Goal: Information Seeking & Learning: Learn about a topic

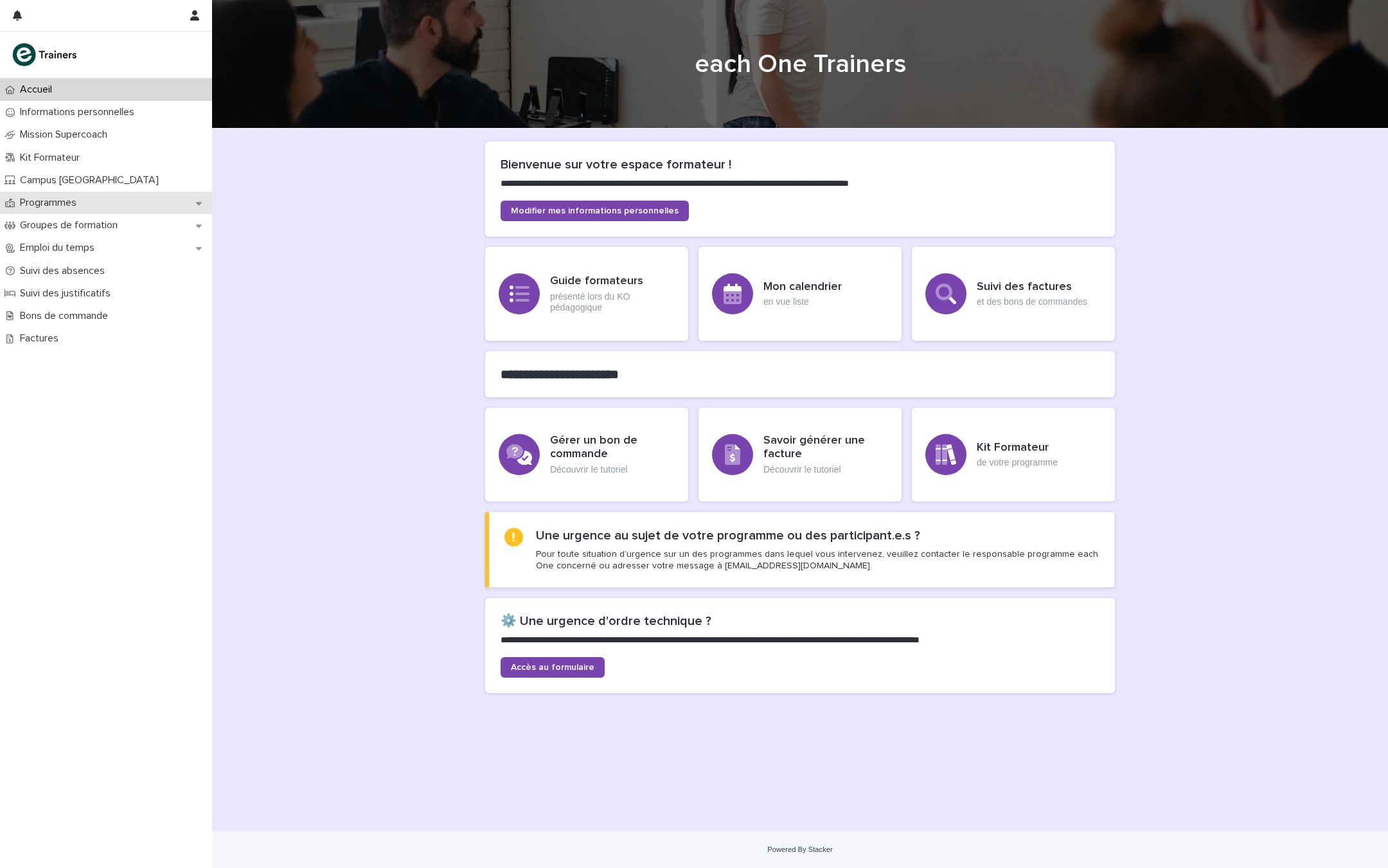
click at [68, 202] on p "Programmes" at bounding box center [51, 203] width 72 height 12
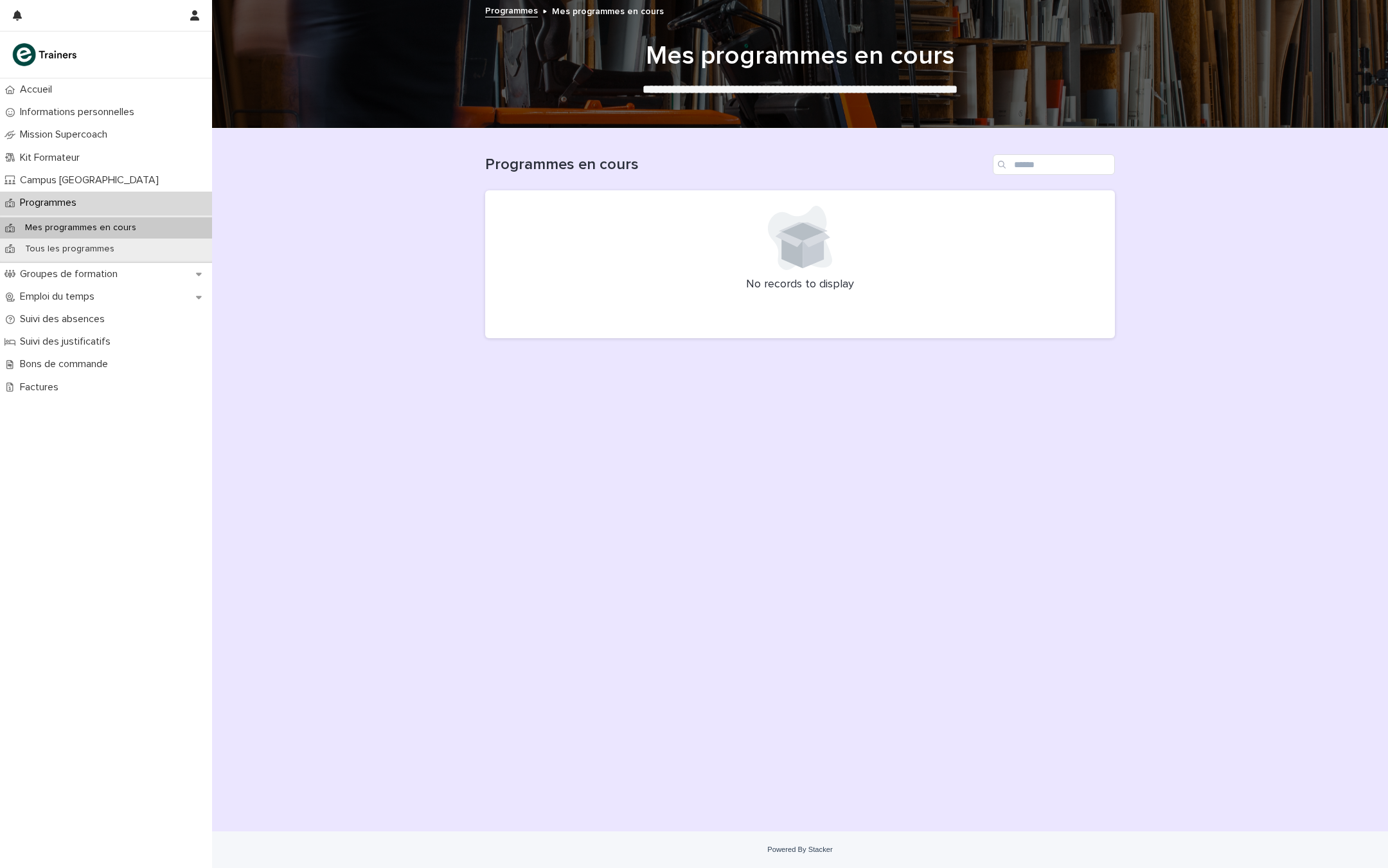
click at [131, 224] on p "Mes programmes en cours" at bounding box center [81, 228] width 132 height 11
click at [78, 252] on p "Tous les programmes" at bounding box center [69, 249] width 110 height 11
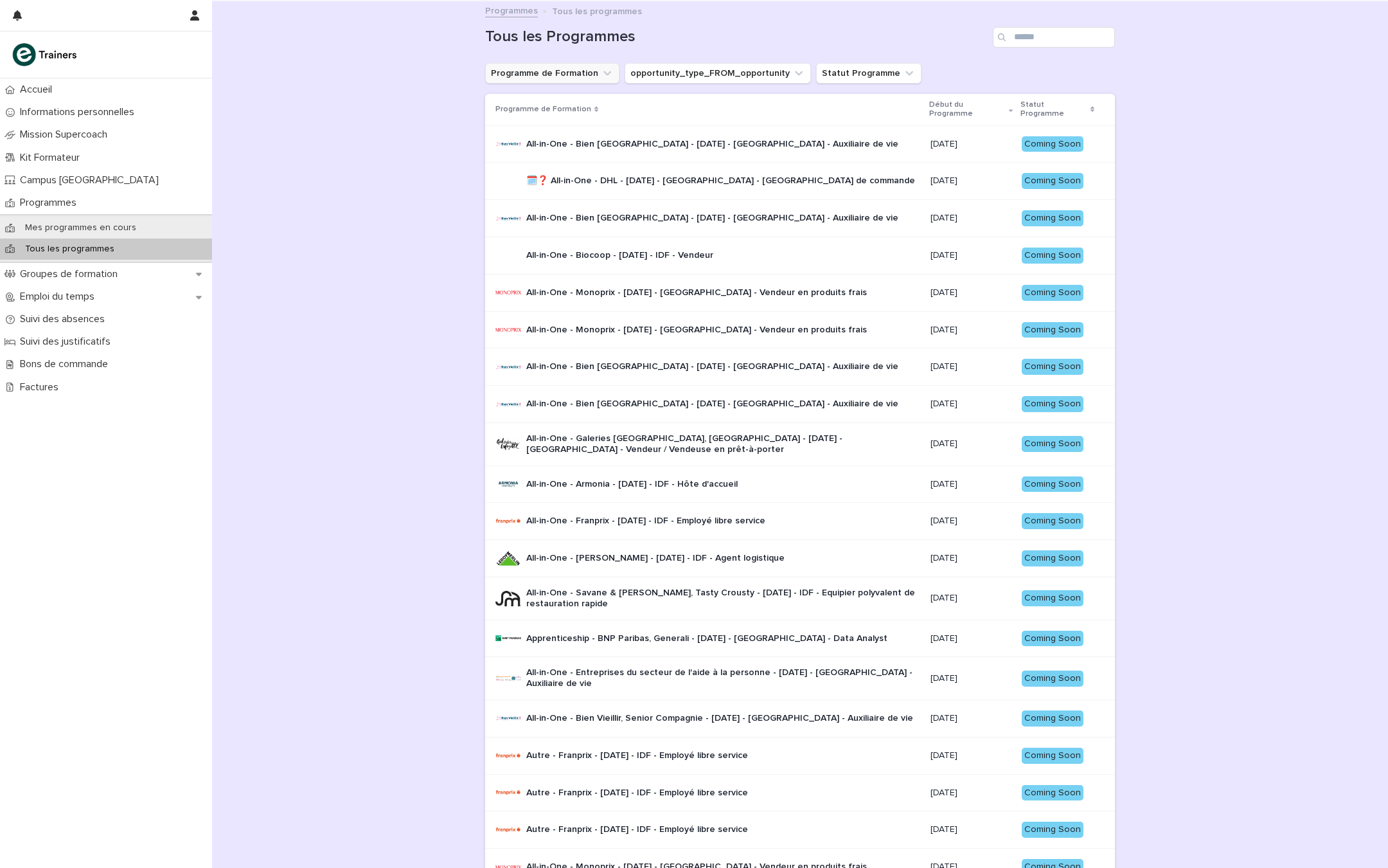
click at [603, 78] on icon "Programme de Formation" at bounding box center [607, 73] width 13 height 13
click at [573, 128] on input at bounding box center [573, 131] width 163 height 20
type input "******"
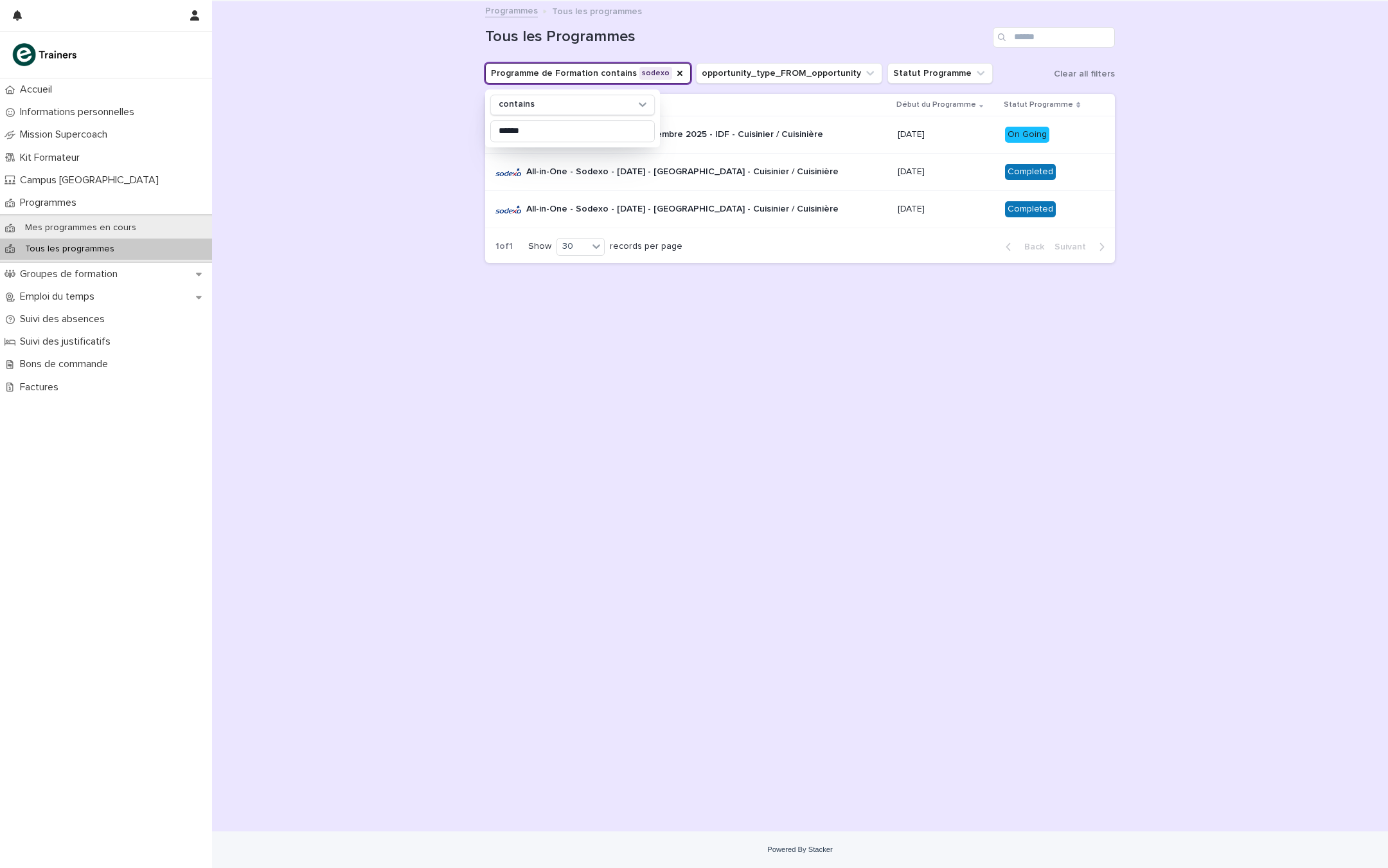
click at [859, 142] on div "All-in-One - Sodexo - 22 - Septembre 2025 - IDF - Cuisinier / Cuisinière" at bounding box center [691, 134] width 392 height 25
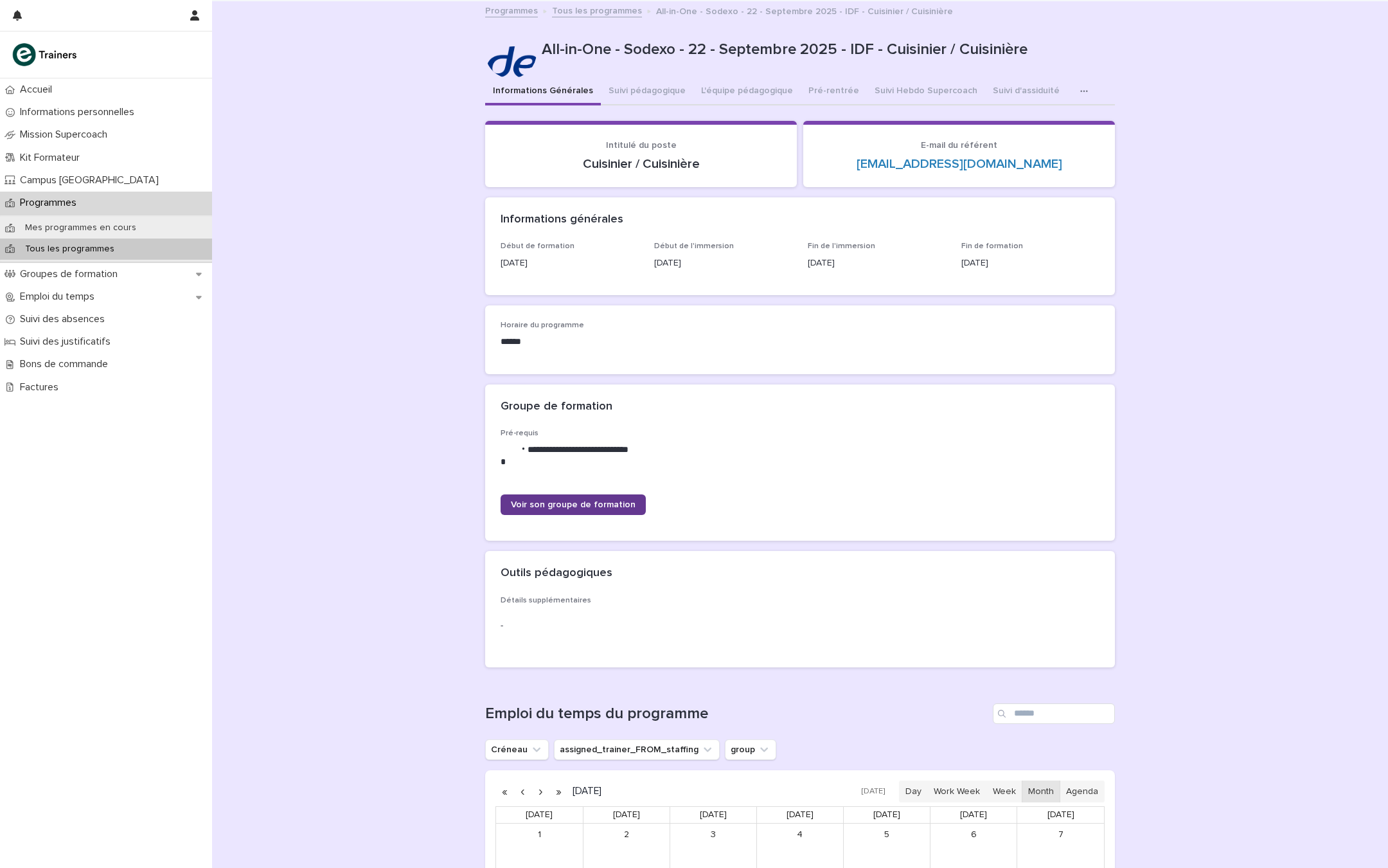
click at [604, 501] on span "Voir son groupe de formation" at bounding box center [574, 504] width 125 height 9
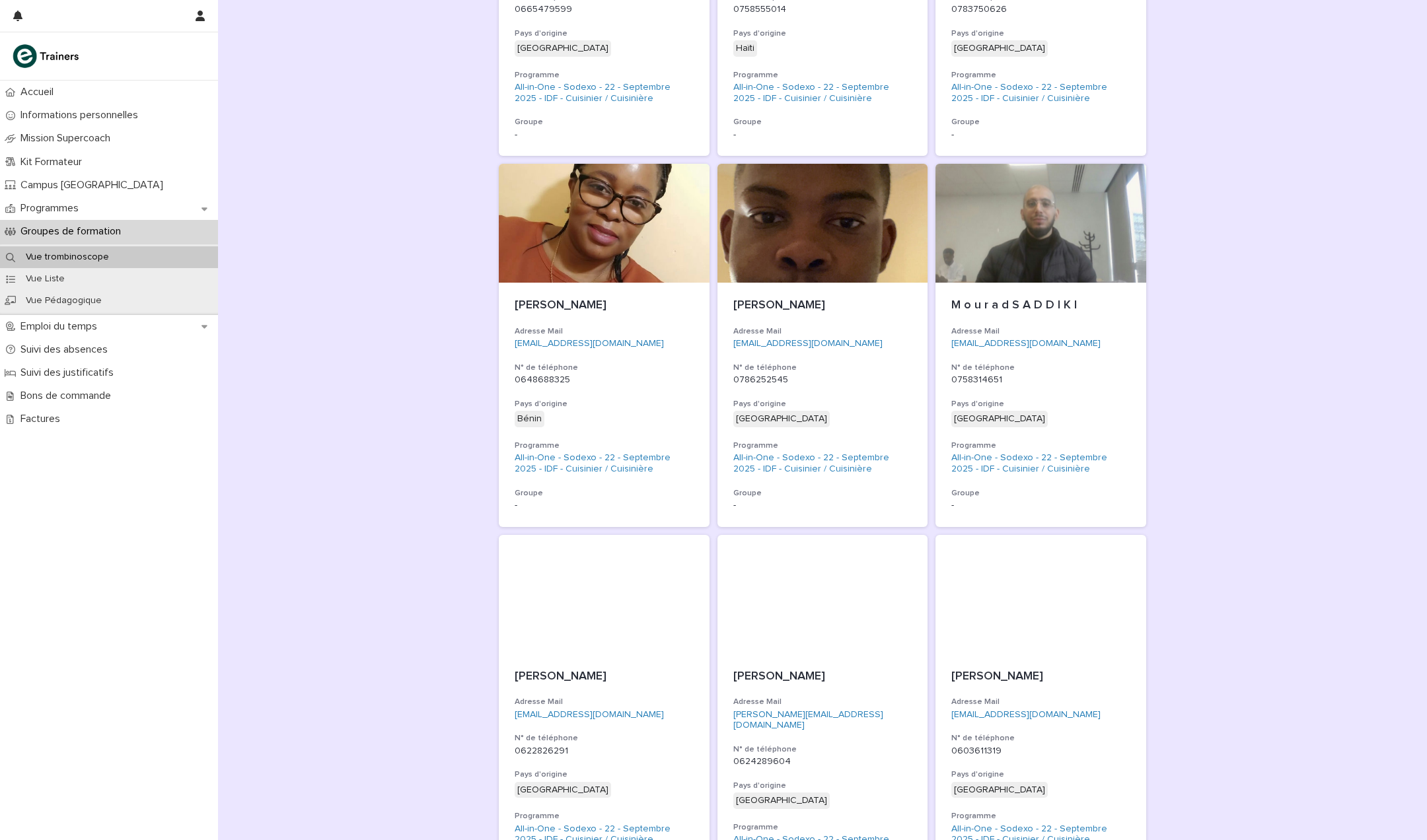
scroll to position [765, 0]
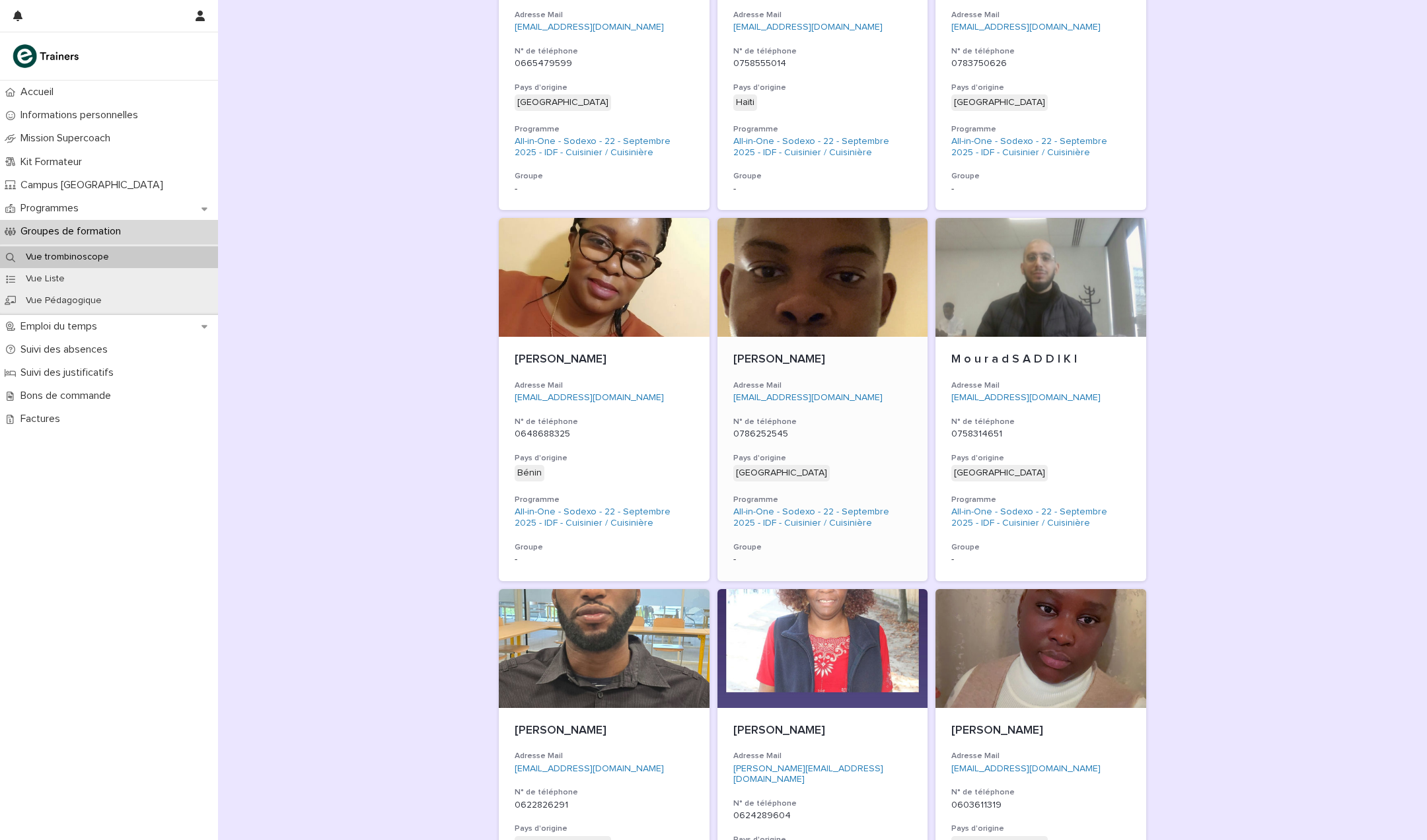
click at [861, 308] on div at bounding box center [822, 277] width 210 height 119
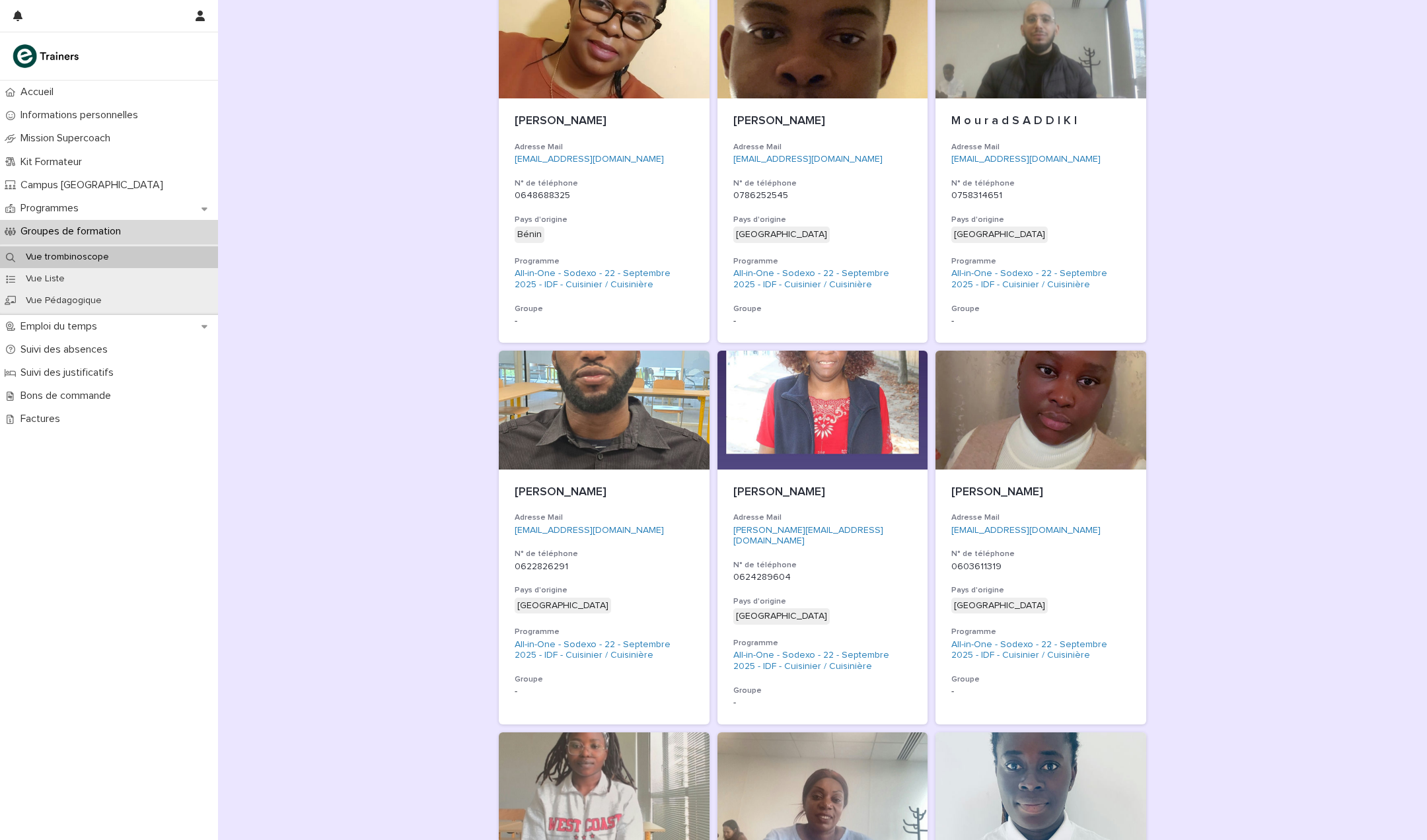
scroll to position [1009, 0]
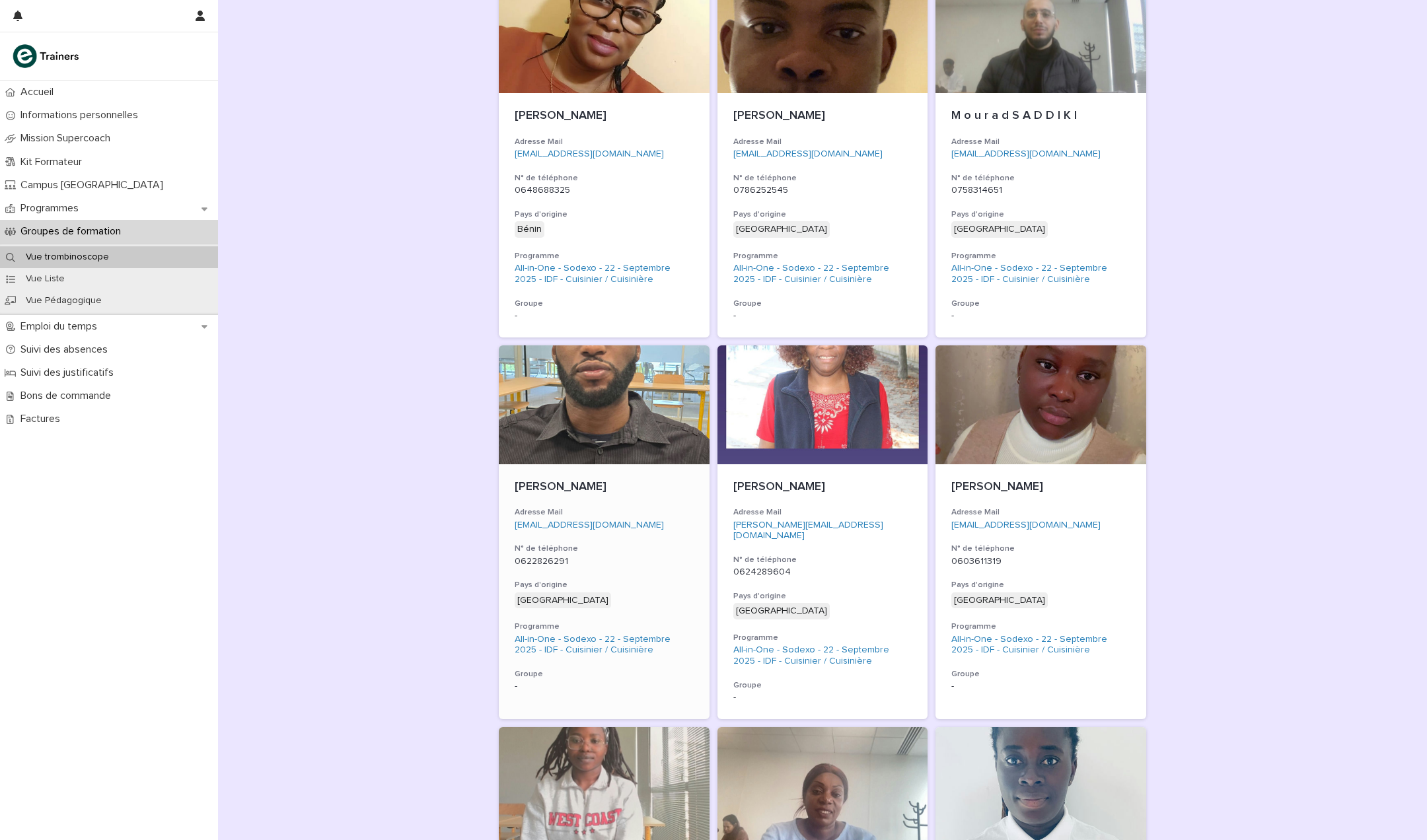
click at [676, 419] on div at bounding box center [603, 406] width 210 height 119
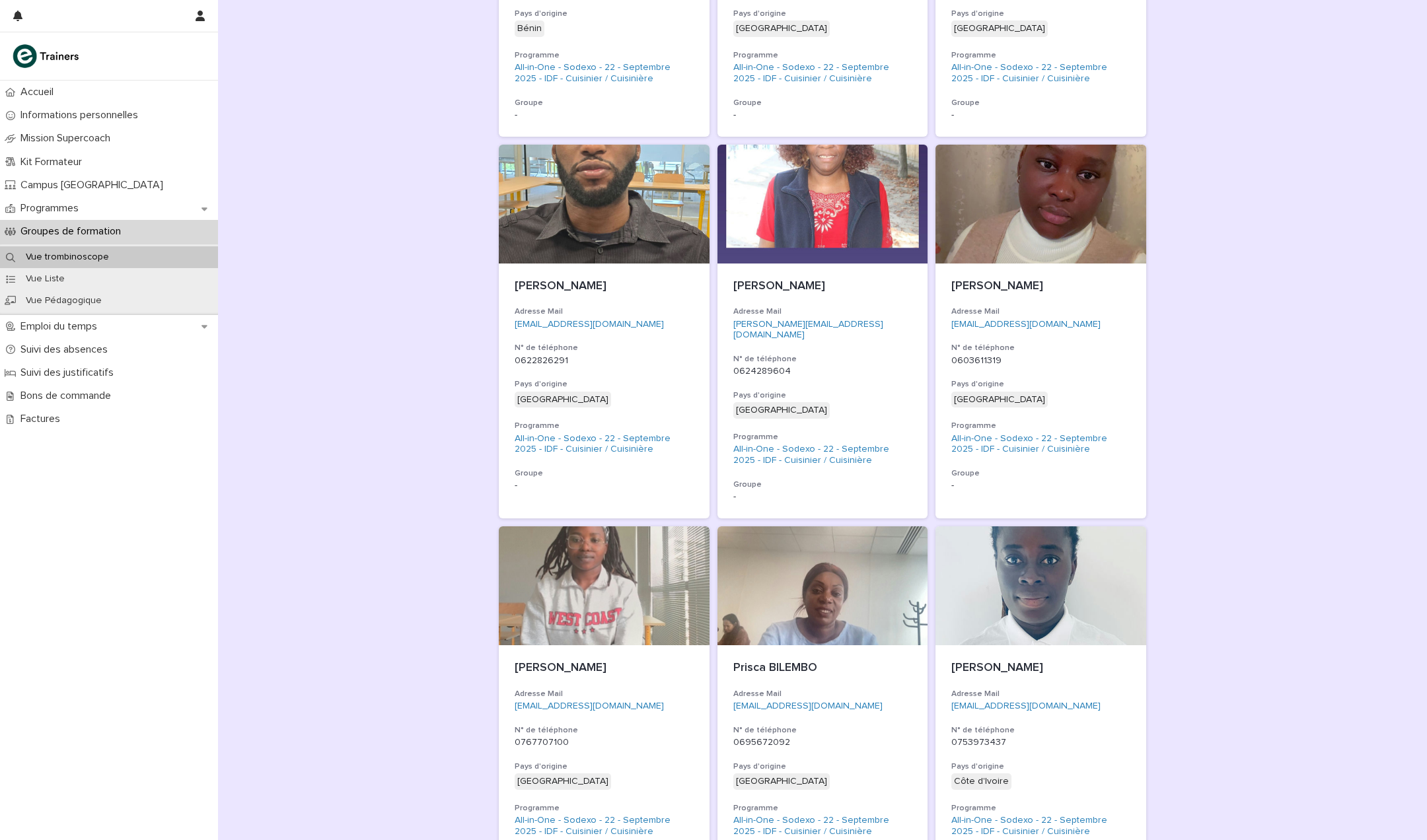
scroll to position [1197, 0]
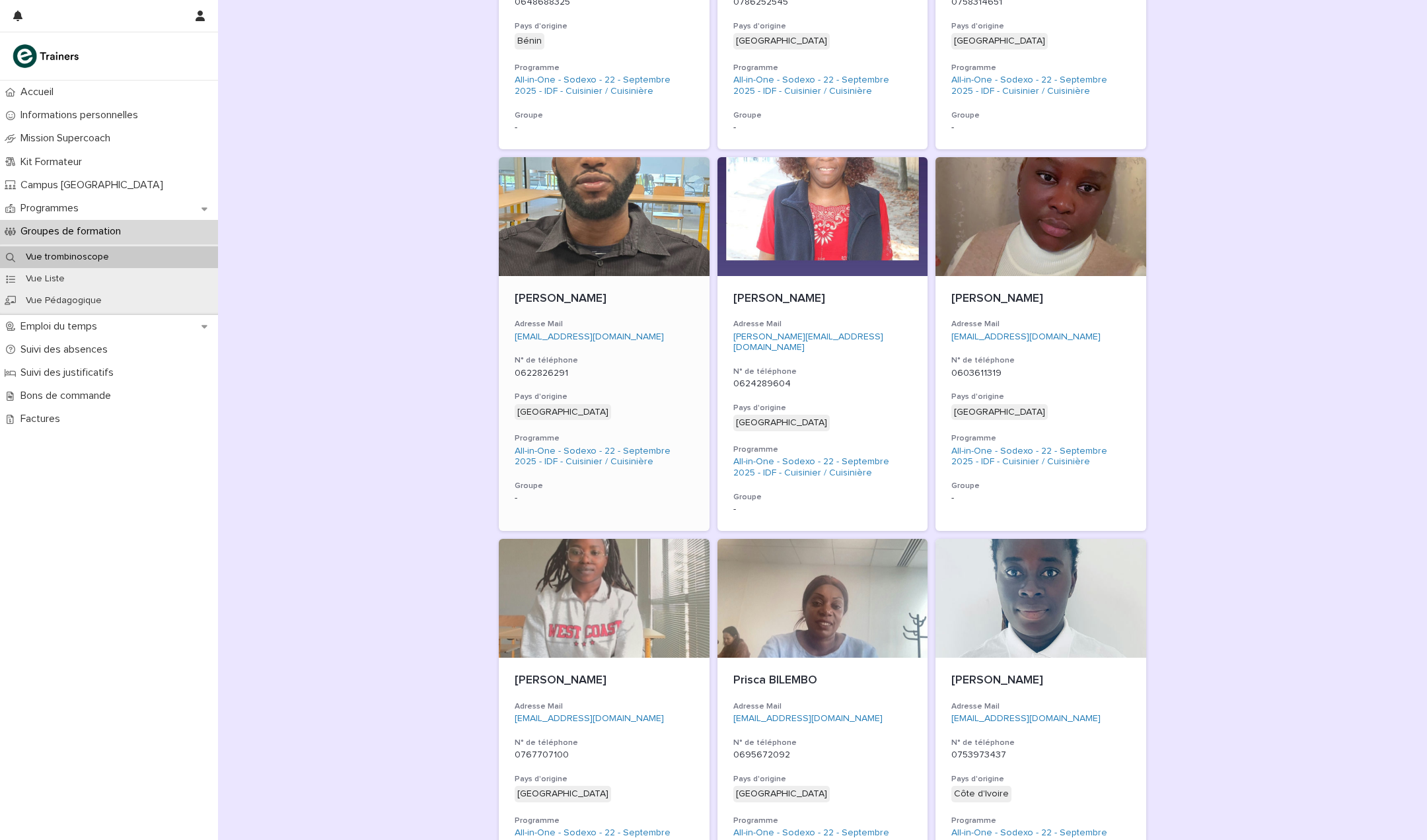
click at [635, 214] on div at bounding box center [603, 217] width 210 height 119
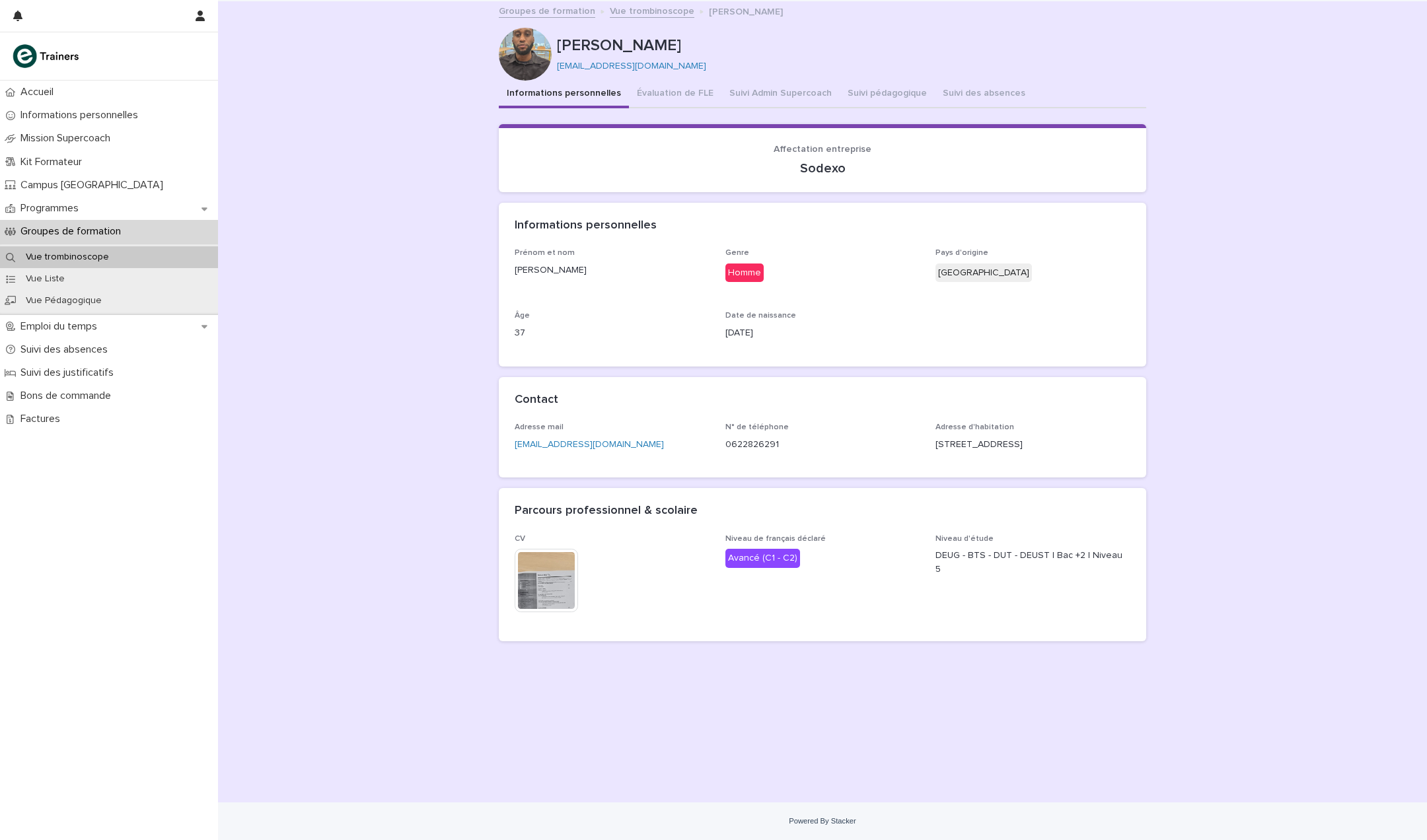
click at [532, 48] on div at bounding box center [525, 54] width 53 height 53
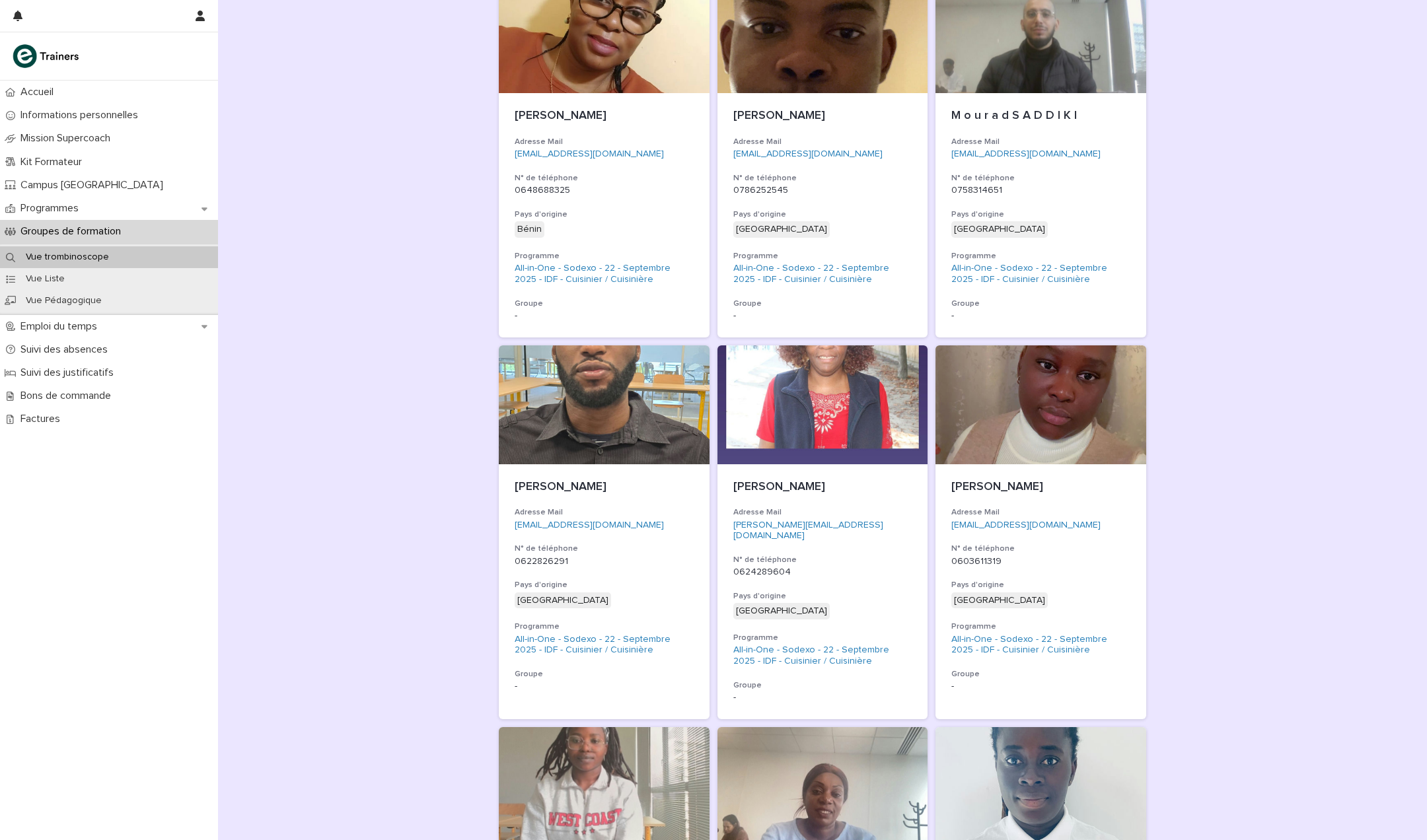
scroll to position [1011, 0]
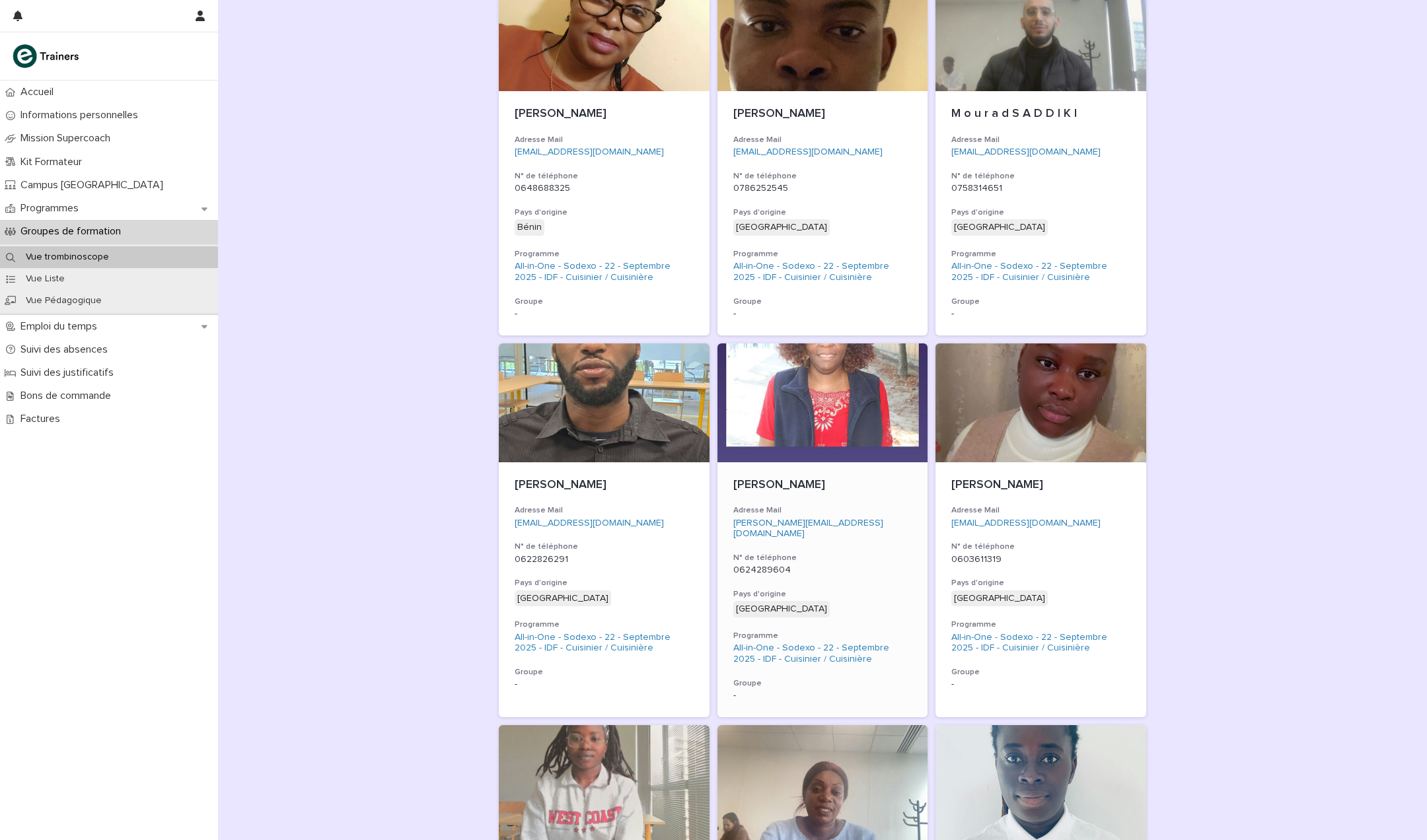
click at [840, 387] on div at bounding box center [822, 403] width 210 height 119
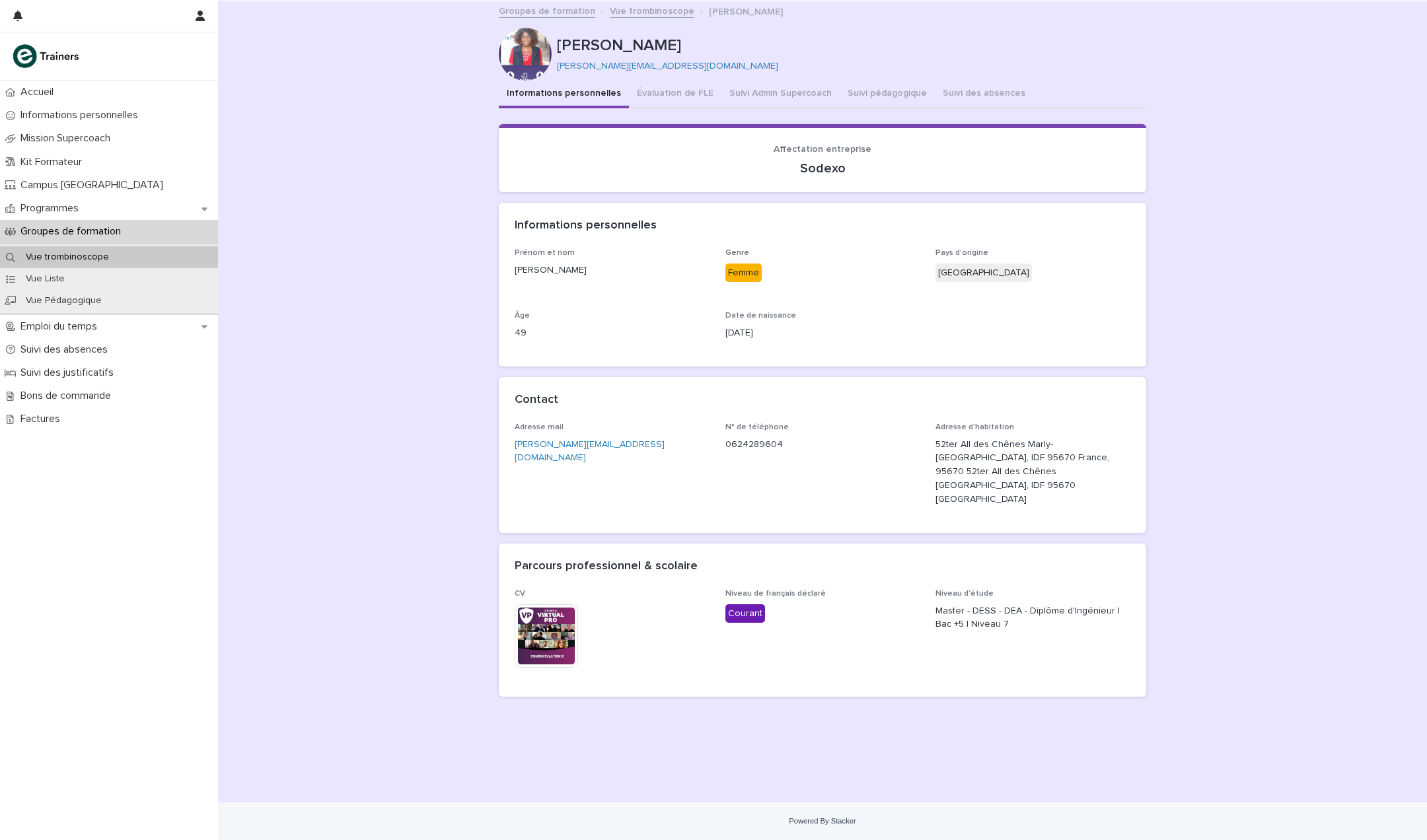
click at [562, 607] on img at bounding box center [546, 636] width 63 height 63
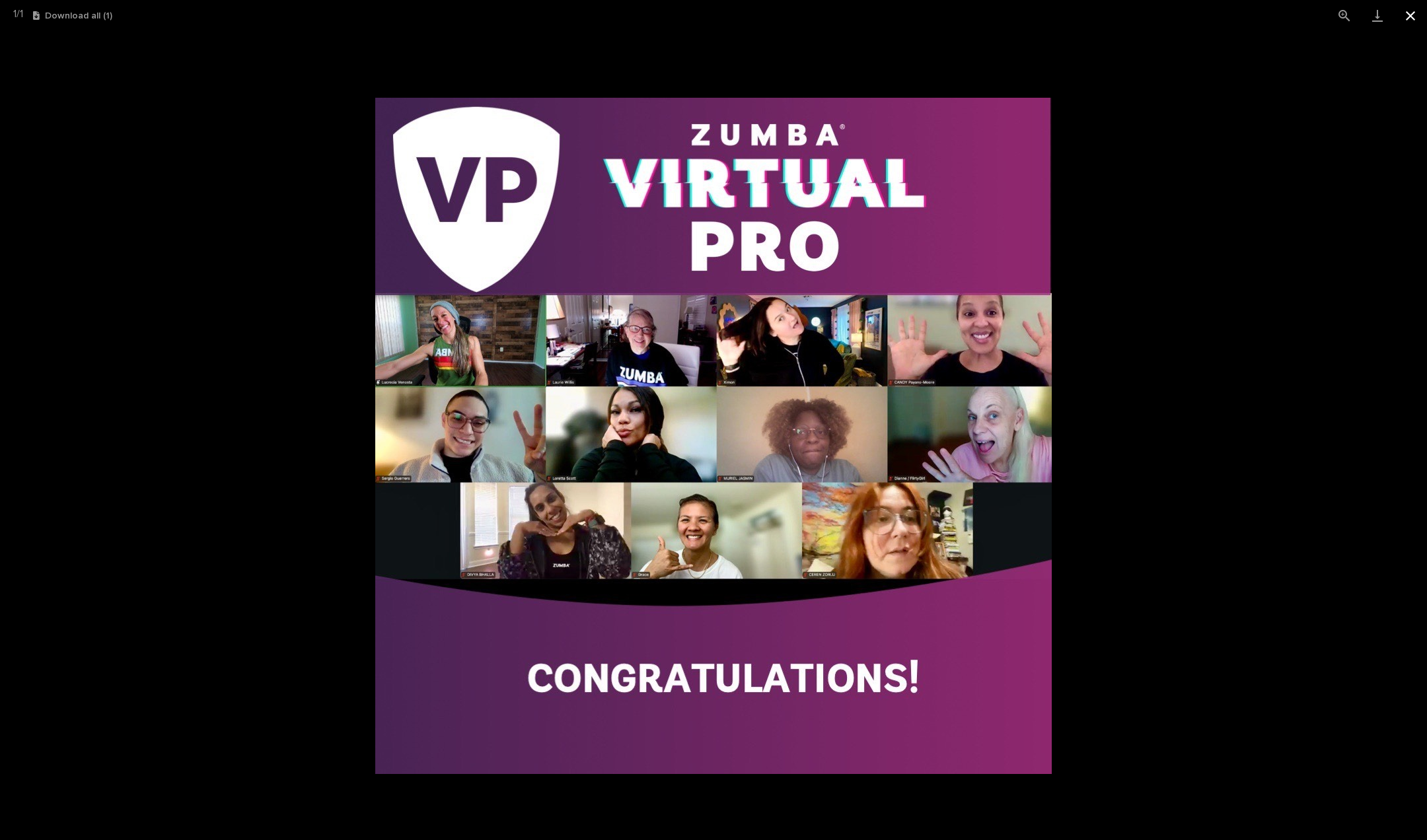
click at [1404, 20] on button "Close gallery" at bounding box center [1410, 15] width 33 height 31
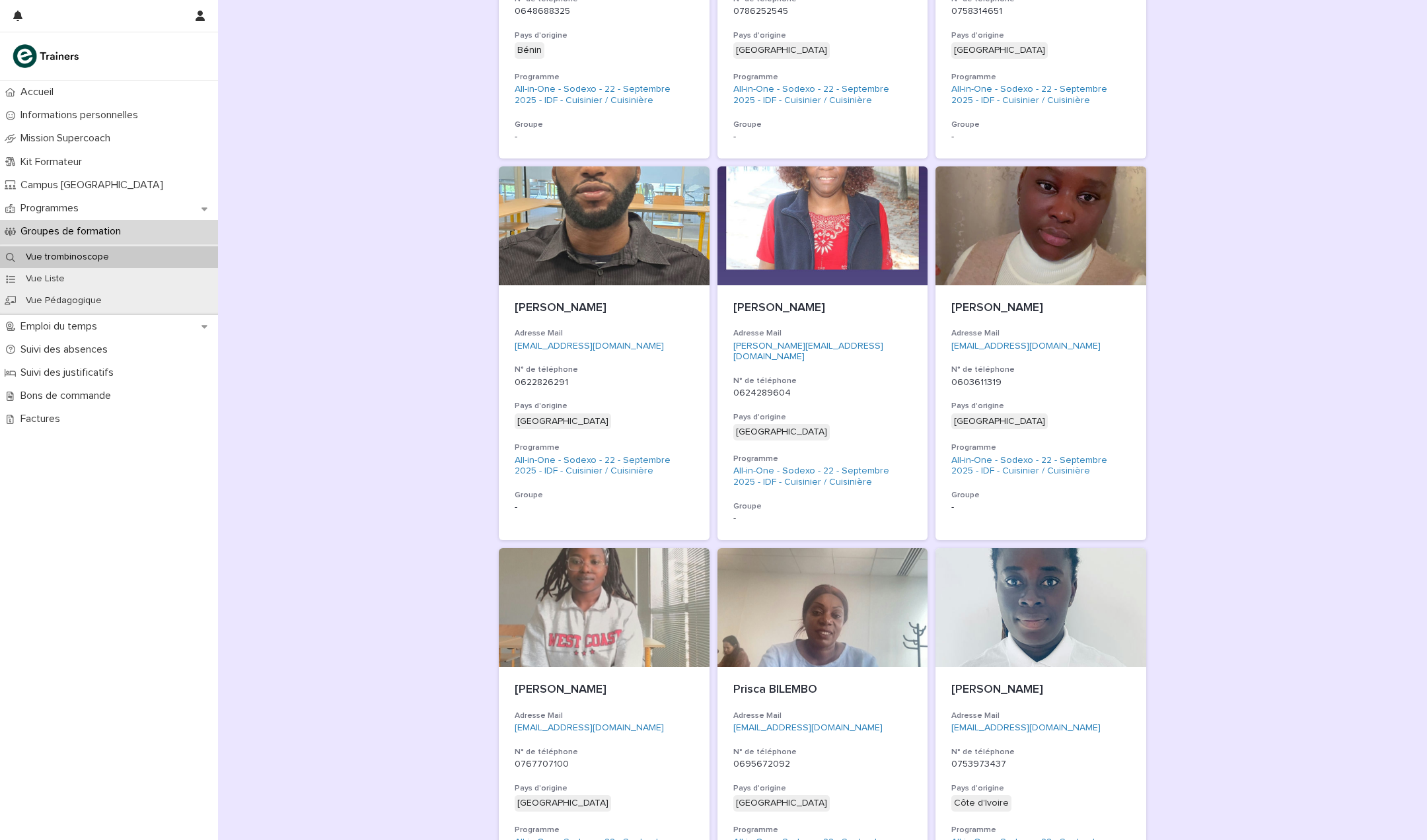
scroll to position [1196, 0]
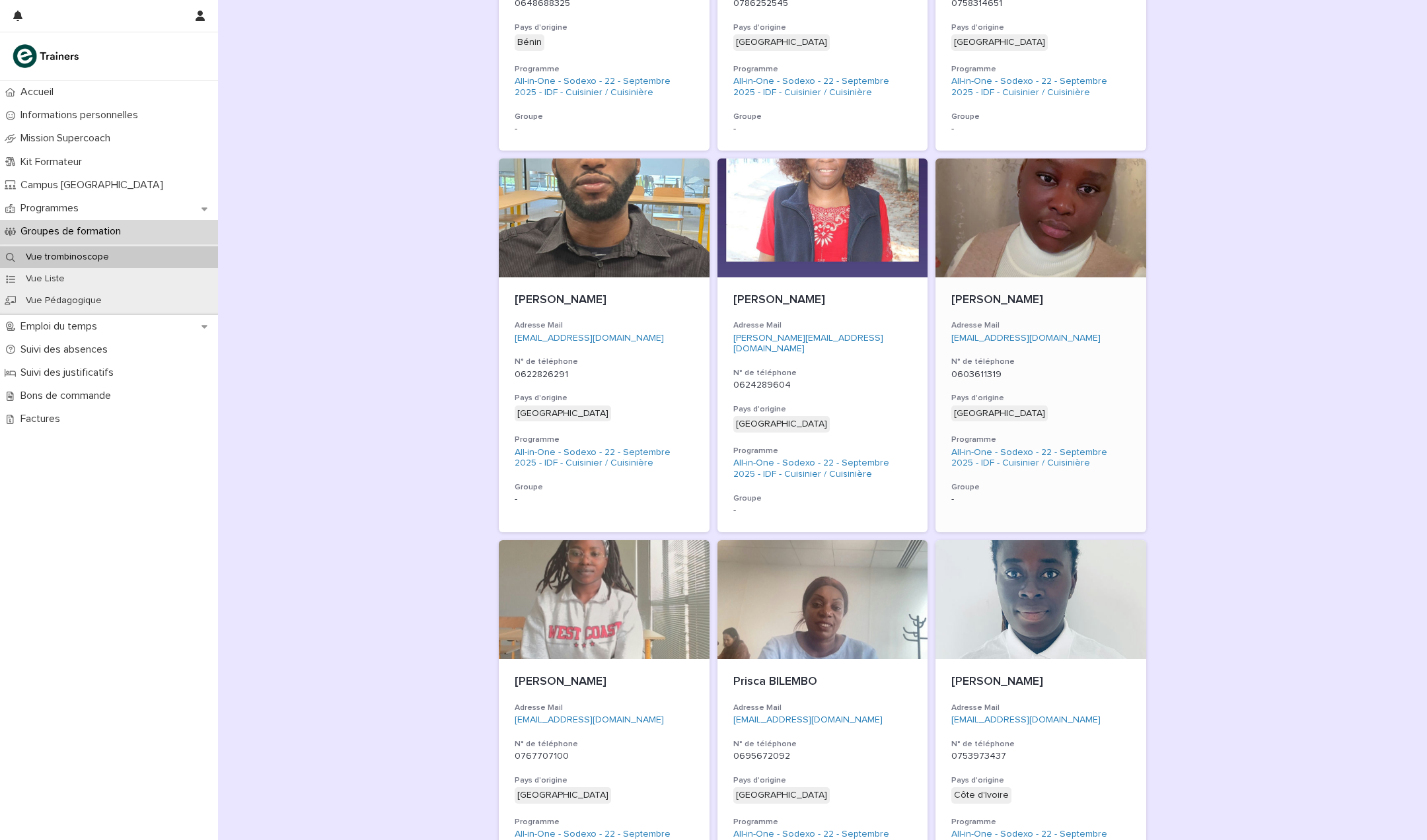
click at [1058, 402] on h3 "Pays d'origine" at bounding box center [1040, 398] width 179 height 11
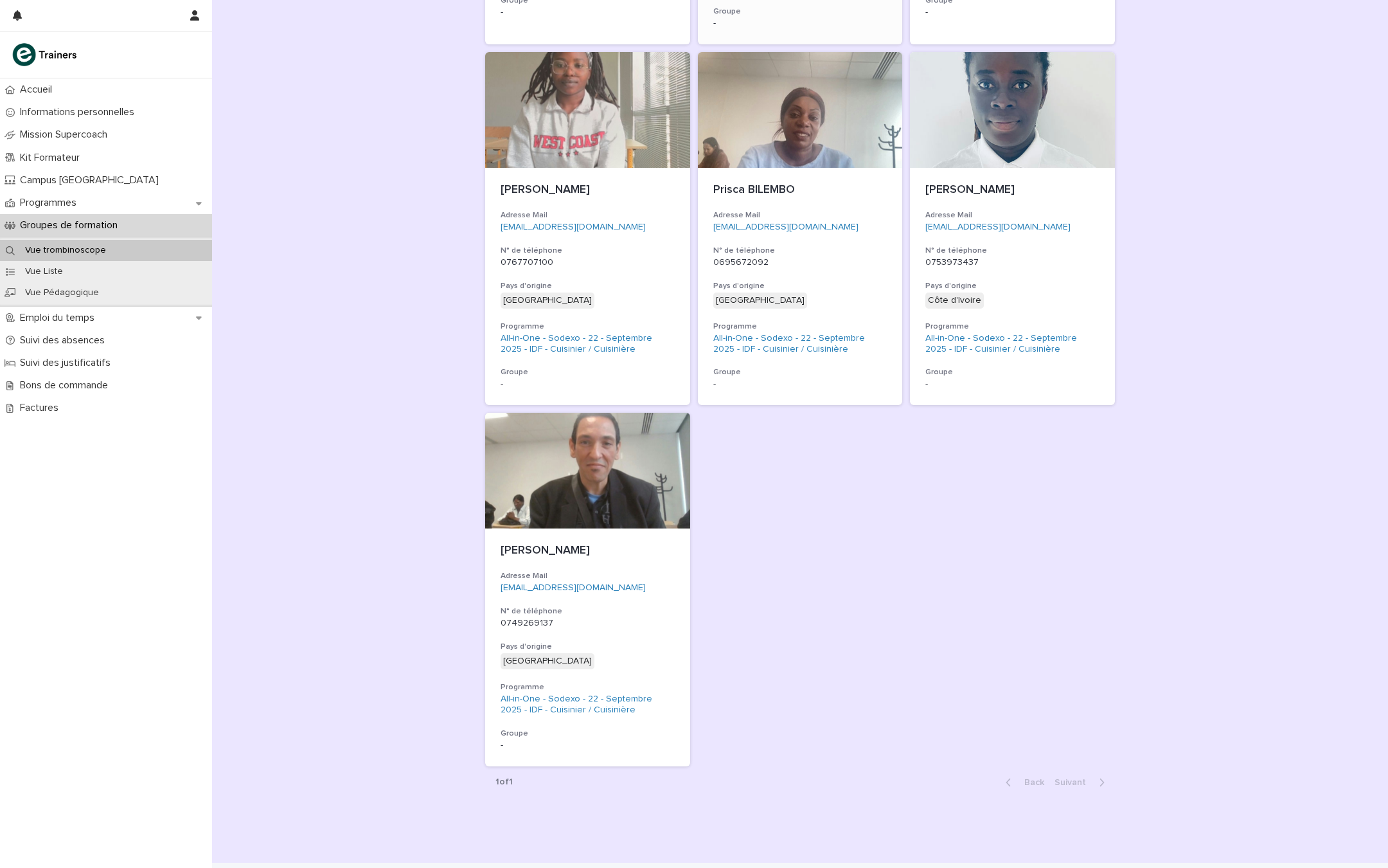
scroll to position [1638, 0]
